Goal: Entertainment & Leisure: Consume media (video, audio)

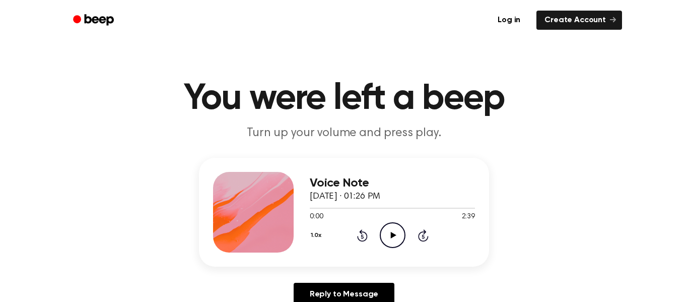
click at [384, 228] on icon "Play Audio" at bounding box center [393, 235] width 26 height 26
click at [330, 228] on div "1.0x Rewind 5 seconds Pause Audio Skip 5 seconds" at bounding box center [392, 235] width 165 height 26
click at [386, 238] on icon "Pause Audio" at bounding box center [393, 235] width 26 height 26
click at [357, 252] on div "Voice Note [DATE] · 01:26 PM 0:10 2:39 Your browser does not support the [objec…" at bounding box center [344, 212] width 290 height 109
click at [398, 235] on icon "Play Audio" at bounding box center [393, 235] width 26 height 26
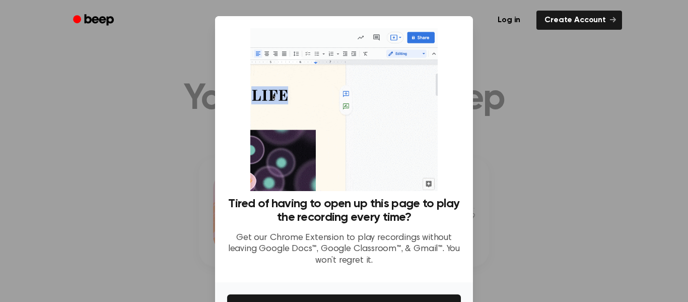
click at [581, 210] on div at bounding box center [344, 151] width 688 height 302
click at [533, 65] on div at bounding box center [344, 151] width 688 height 302
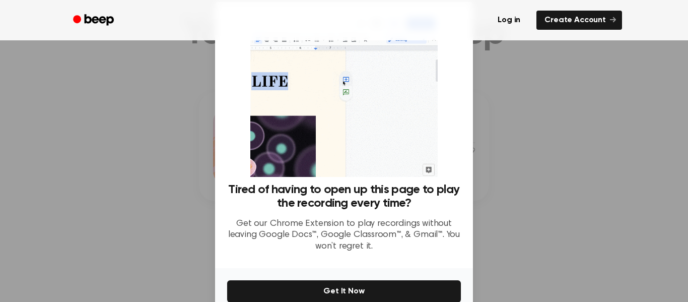
scroll to position [65, 0]
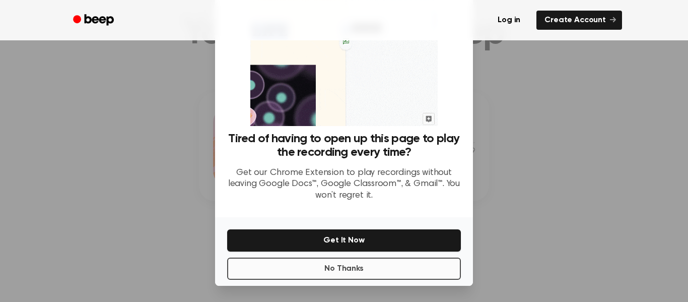
drag, startPoint x: 398, startPoint y: 282, endPoint x: 398, endPoint y: 275, distance: 6.0
click at [398, 281] on div "No Thanks Get It Now" at bounding box center [344, 251] width 258 height 68
click at [398, 275] on button "No Thanks" at bounding box center [344, 268] width 234 height 22
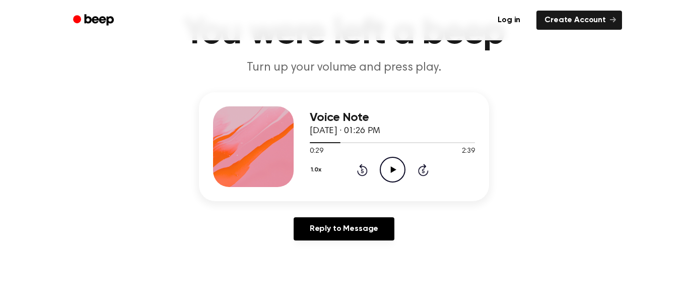
click at [387, 163] on icon "Play Audio" at bounding box center [393, 170] width 26 height 26
click at [389, 148] on div "0:40 2:39" at bounding box center [392, 151] width 165 height 11
click at [386, 169] on icon "Pause Audio" at bounding box center [393, 170] width 26 height 26
click at [396, 172] on icon "Play Audio" at bounding box center [393, 170] width 26 height 26
click at [475, 260] on main "You were left a beep Turn up your volume and press play. Voice Note [DATE] · 01…" at bounding box center [344, 245] width 688 height 621
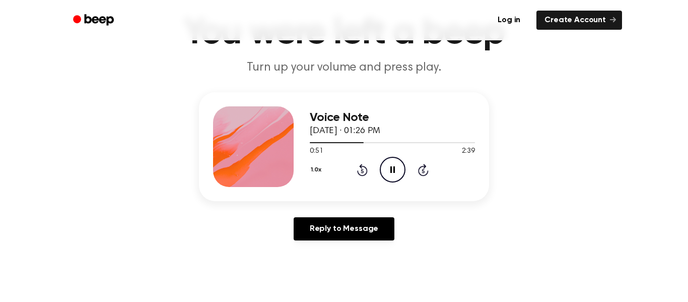
click at [410, 86] on main "You were left a beep Turn up your volume and press play. Voice Note [DATE] · 01…" at bounding box center [344, 245] width 688 height 621
click at [365, 171] on icon "Rewind 5 seconds" at bounding box center [362, 169] width 11 height 13
drag, startPoint x: 386, startPoint y: 169, endPoint x: 389, endPoint y: 174, distance: 6.1
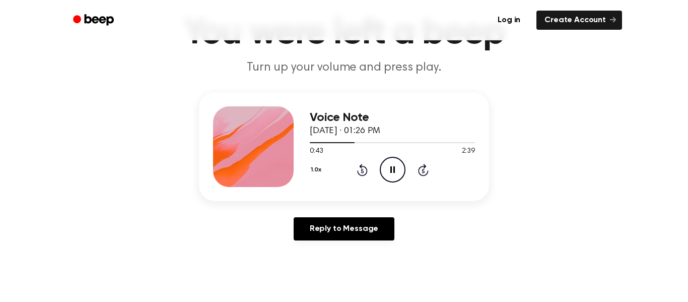
click at [389, 174] on icon "Pause Audio" at bounding box center [393, 170] width 26 height 26
click at [391, 166] on icon "Play Audio" at bounding box center [393, 170] width 26 height 26
click at [305, 206] on div "Voice Note [DATE] · 01:26 PM 0:44 2:39 Your browser does not support the [objec…" at bounding box center [344, 170] width 664 height 156
click at [338, 191] on div "Voice Note [DATE] · 01:26 PM 0:45 2:39 Your browser does not support the [objec…" at bounding box center [344, 146] width 290 height 109
click at [580, 216] on div "Voice Note [DATE] · 01:26 PM 1:12 2:39 Your browser does not support the [objec…" at bounding box center [344, 170] width 664 height 156
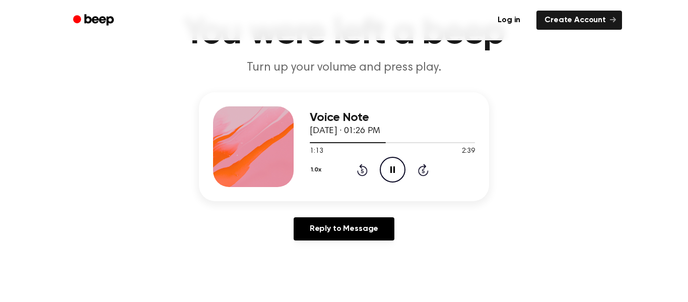
click at [471, 190] on div "Voice Note [DATE] · 01:26 PM 1:13 2:39 Your browser does not support the [objec…" at bounding box center [344, 146] width 290 height 109
click at [445, 142] on div at bounding box center [392, 142] width 165 height 8
click at [425, 145] on div at bounding box center [392, 142] width 165 height 8
click at [426, 171] on icon "Skip 5 seconds" at bounding box center [423, 169] width 11 height 13
